Goal: Navigation & Orientation: Find specific page/section

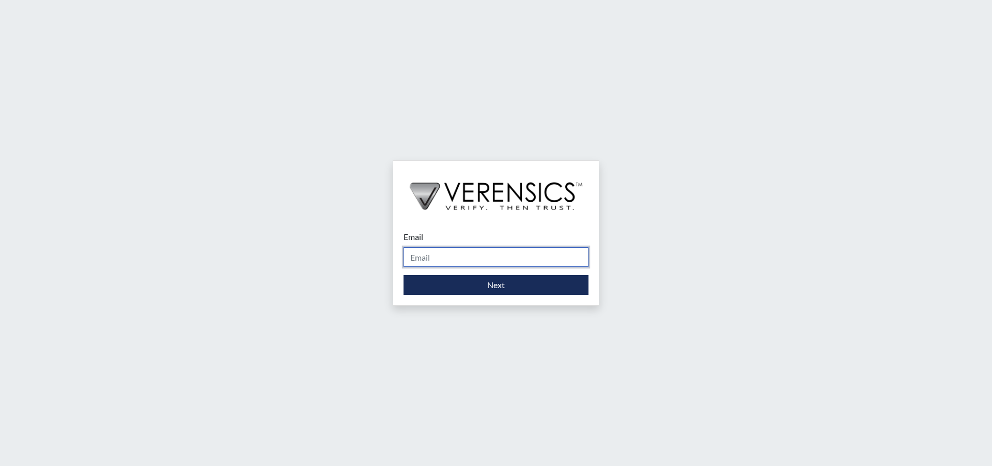
click at [432, 256] on input "Email" at bounding box center [496, 257] width 185 height 20
type input "[PERSON_NAME][EMAIL_ADDRESS][PERSON_NAME][DOMAIN_NAME]"
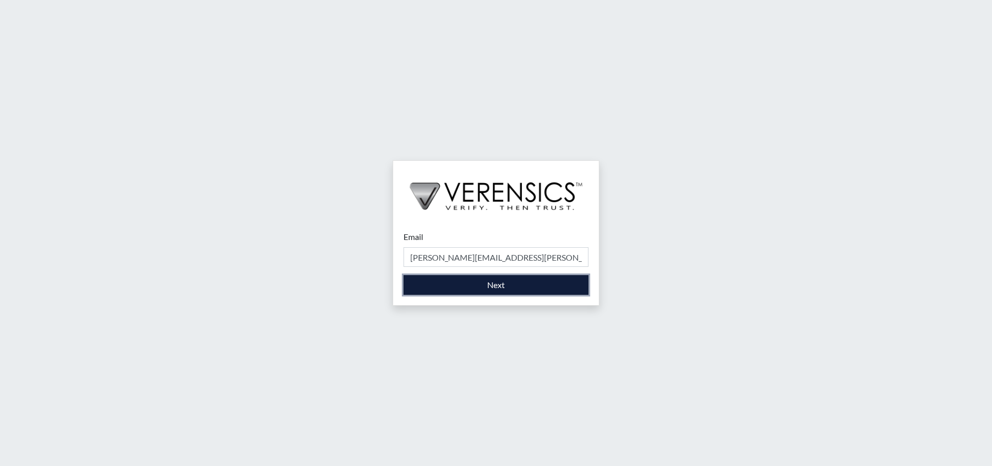
click at [499, 282] on button "Next" at bounding box center [496, 285] width 185 height 20
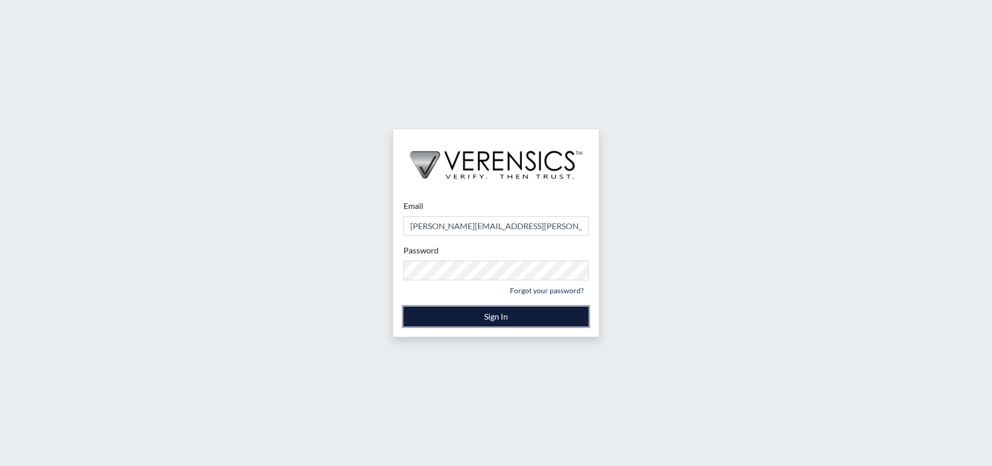
click at [485, 317] on button "Sign In" at bounding box center [496, 316] width 185 height 20
